Goal: Navigation & Orientation: Understand site structure

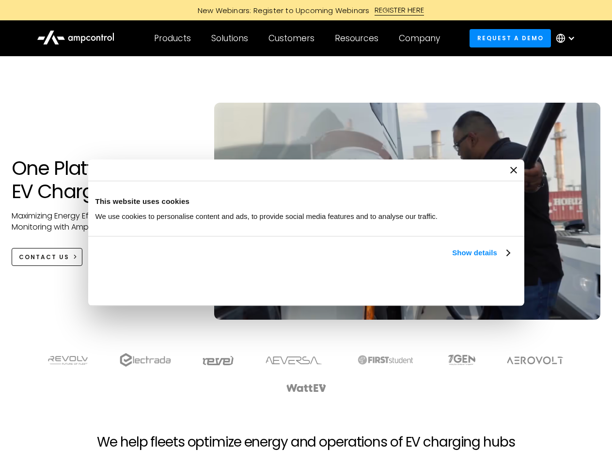
click at [452, 259] on link "Show details" at bounding box center [480, 253] width 57 height 12
click at [0, 0] on li "Statistics 13 Statistic cookies help website owners to understand how visitors …" at bounding box center [0, 0] width 0 height 0
click at [602, 391] on section at bounding box center [306, 373] width 612 height 60
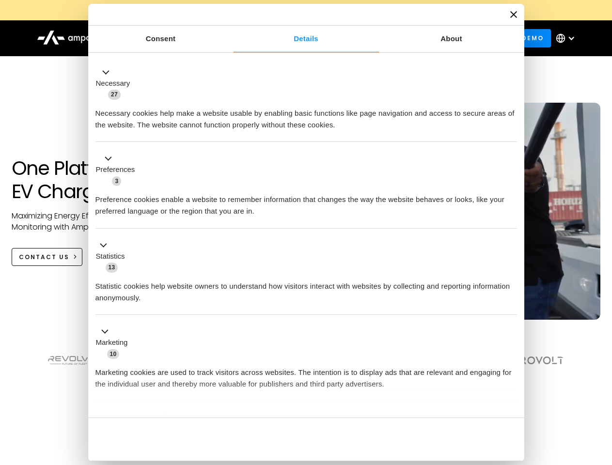
click at [298, 38] on div "Customers" at bounding box center [292, 38] width 46 height 11
click at [172, 38] on div "Products" at bounding box center [172, 38] width 37 height 11
click at [230, 38] on div "Solutions" at bounding box center [229, 38] width 37 height 11
click at [293, 38] on div "Customers" at bounding box center [292, 38] width 46 height 11
click at [359, 38] on div "Resources" at bounding box center [357, 38] width 44 height 11
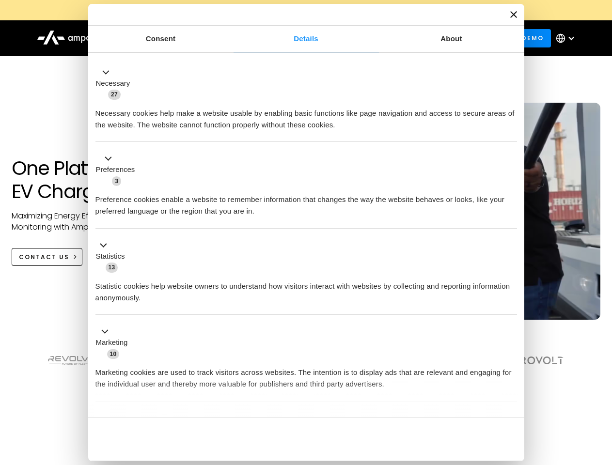
click at [423, 38] on div "Company" at bounding box center [419, 38] width 41 height 11
click at [568, 38] on div at bounding box center [572, 38] width 8 height 8
